Goal: Task Accomplishment & Management: Manage account settings

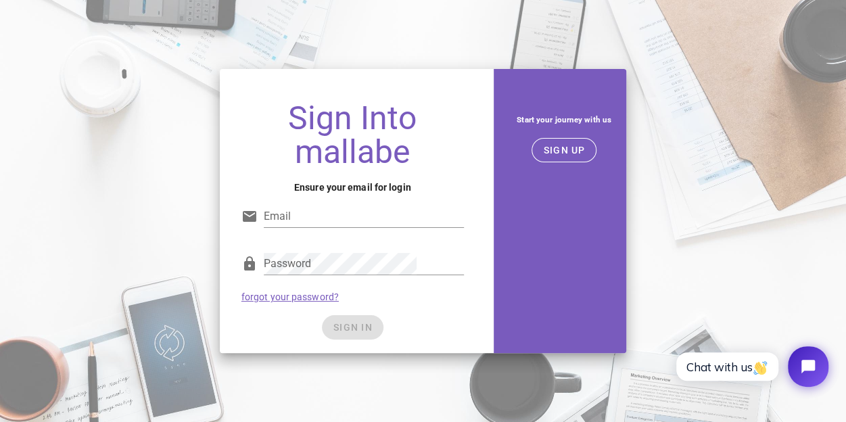
type input "javier.bartolome@pfsgroup.es"
click at [366, 326] on div "SIGN IN" at bounding box center [352, 327] width 222 height 24
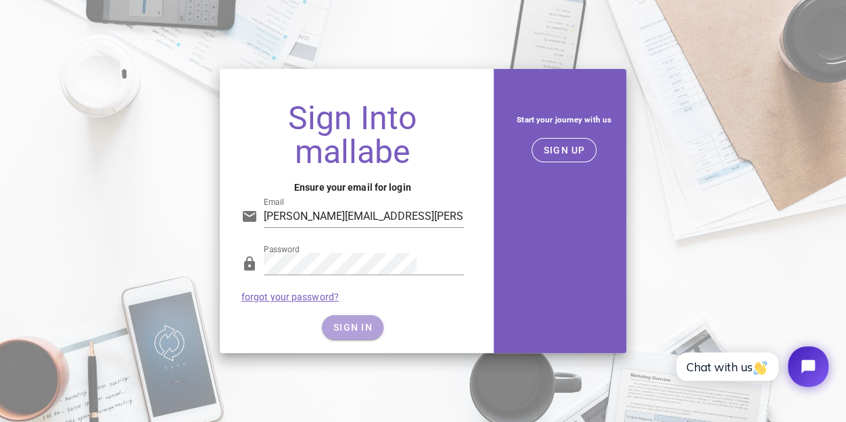
click at [366, 326] on span "SIGN IN" at bounding box center [353, 327] width 40 height 11
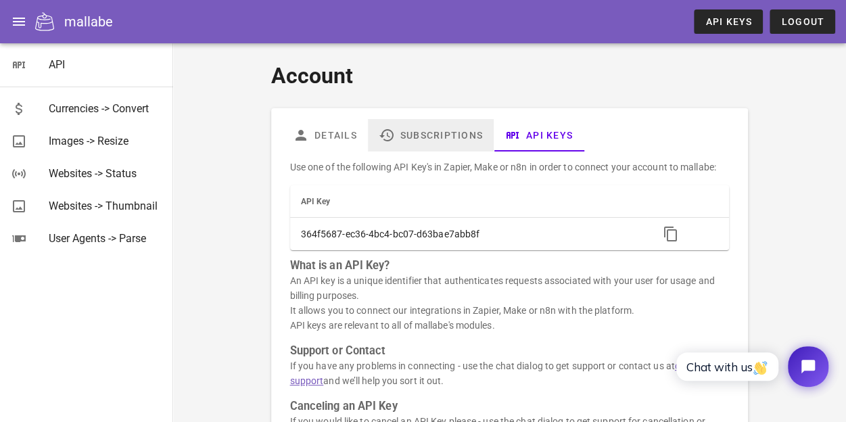
click at [424, 132] on link "Subscriptions" at bounding box center [430, 135] width 126 height 32
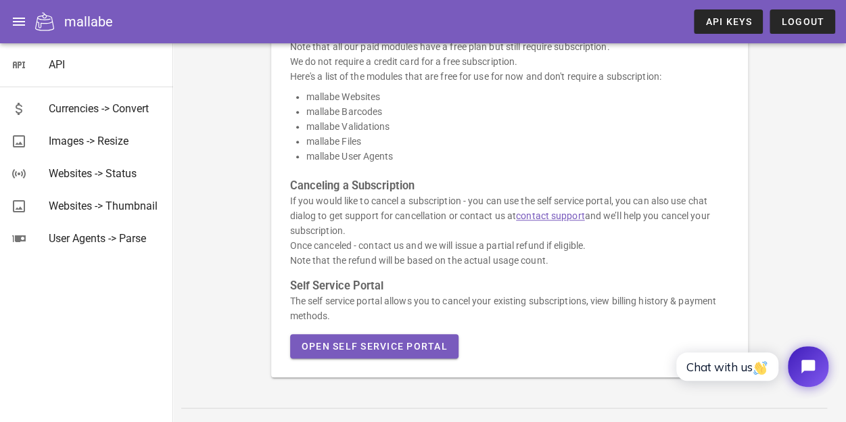
scroll to position [442, 0]
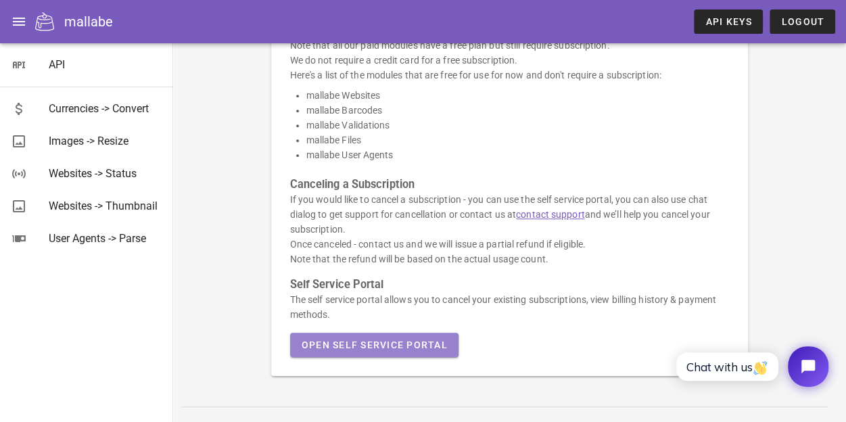
click at [345, 339] on span "Open Self Service Portal" at bounding box center [374, 344] width 147 height 11
